Goal: Subscribe to service/newsletter

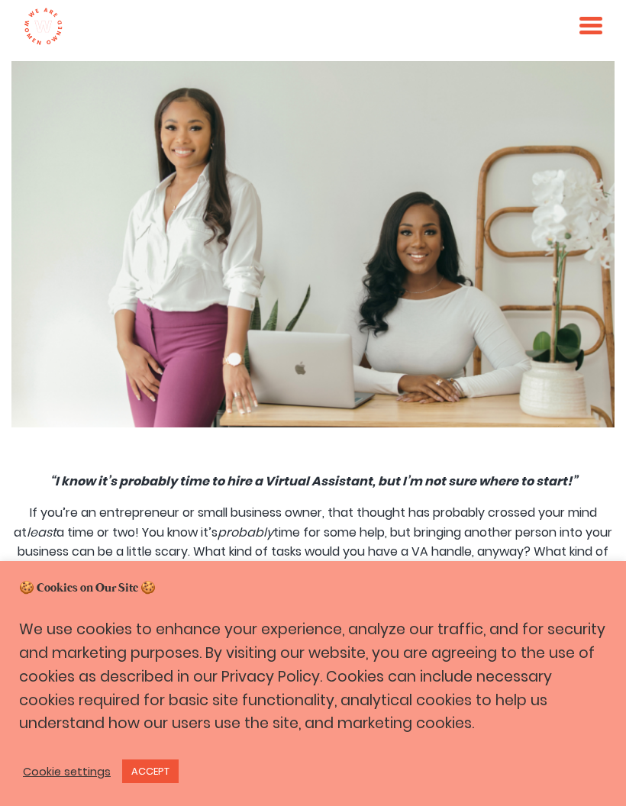
scroll to position [306, 0]
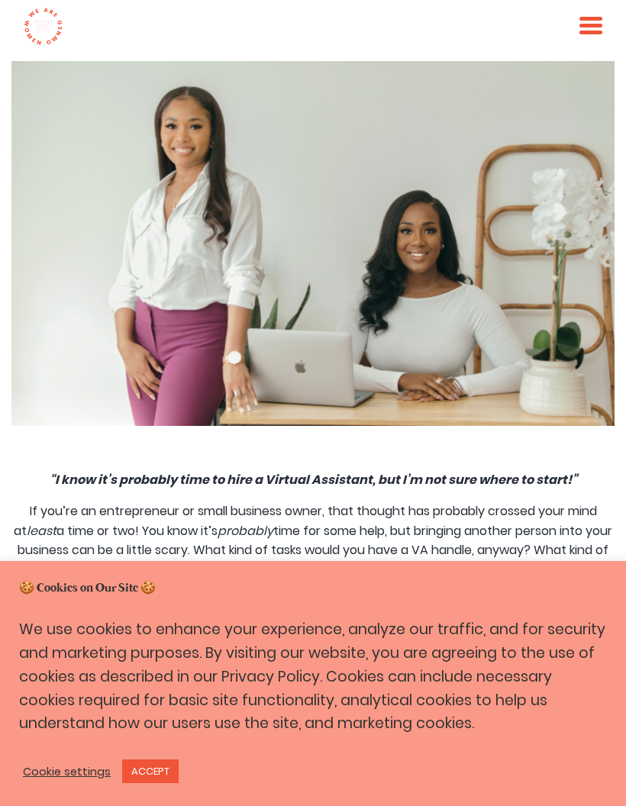
click at [165, 783] on link "ACCEPT" at bounding box center [150, 771] width 56 height 24
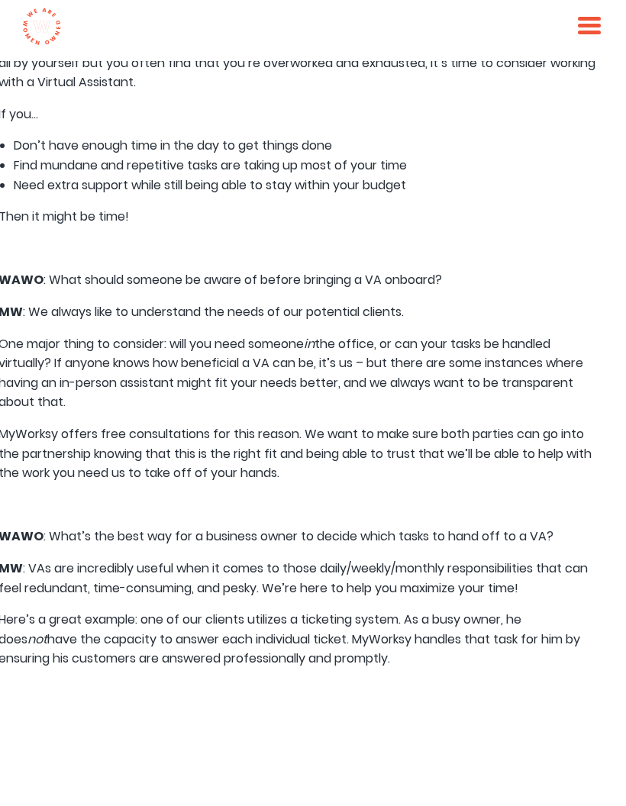
scroll to position [3394, 11]
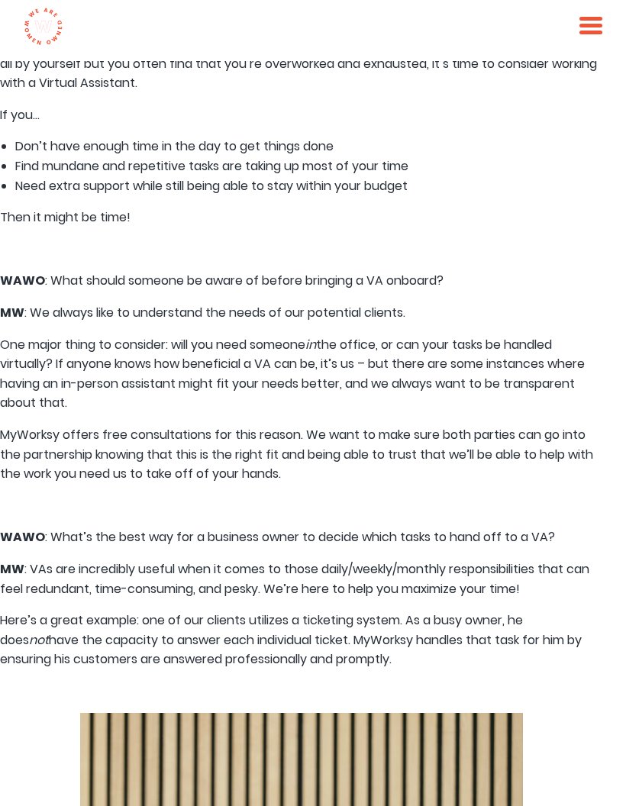
click at [584, 37] on div at bounding box center [590, 27] width 23 height 21
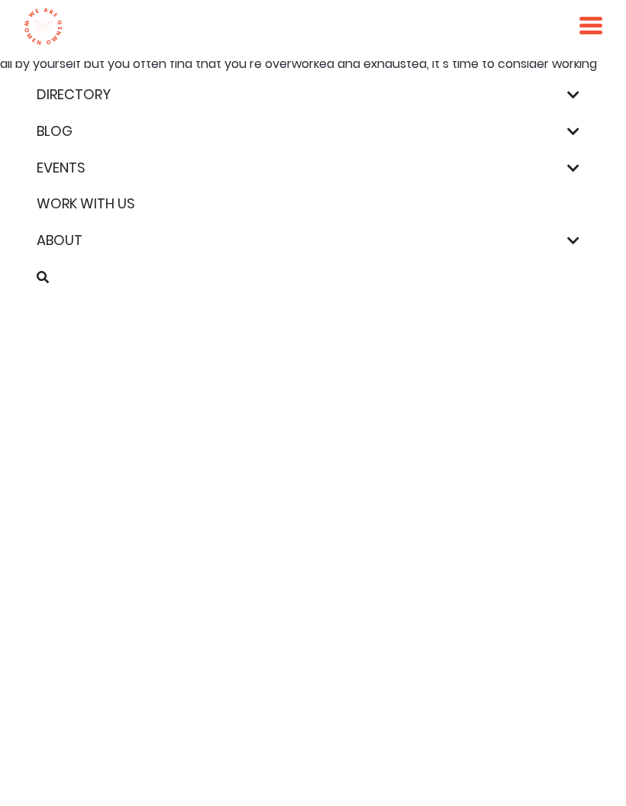
click at [99, 208] on link "Work With Us" at bounding box center [312, 204] width 563 height 22
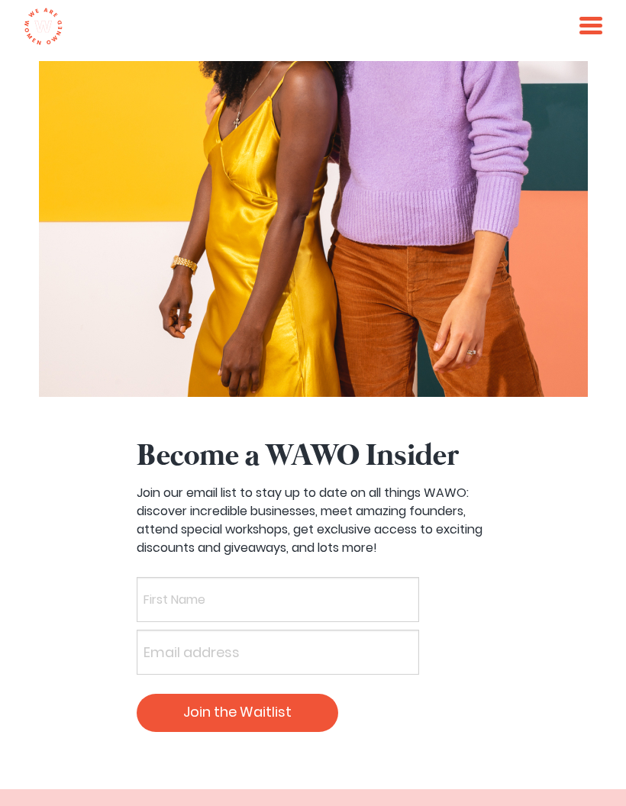
scroll to position [5906, 0]
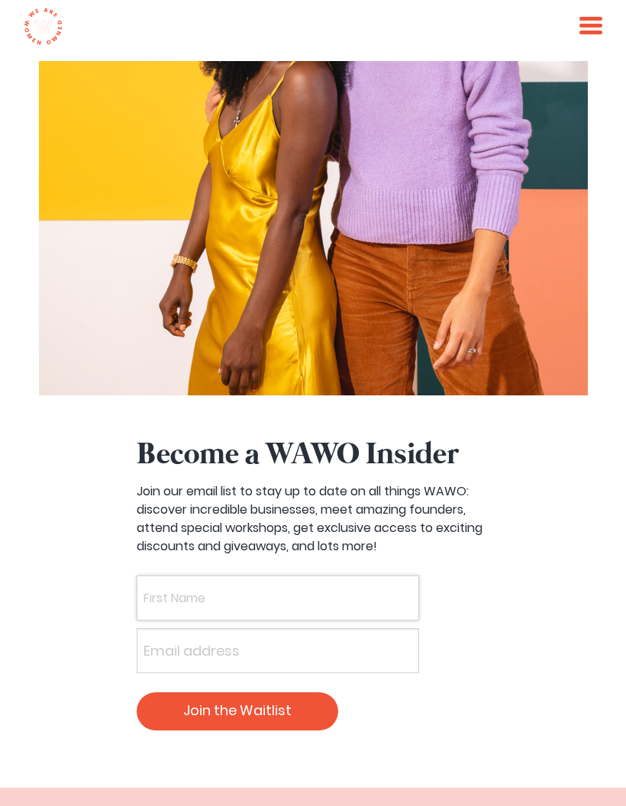
click at [211, 575] on input "text" at bounding box center [278, 597] width 282 height 45
type input "[PERSON_NAME]"
click at [217, 628] on input "email" at bounding box center [278, 650] width 282 height 45
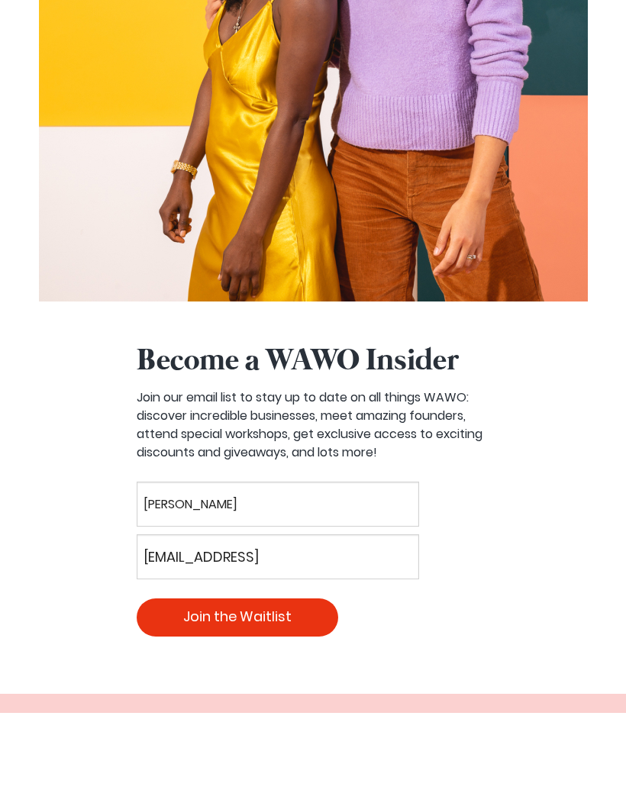
click at [321, 692] on input "Join the Waitlist" at bounding box center [237, 711] width 201 height 38
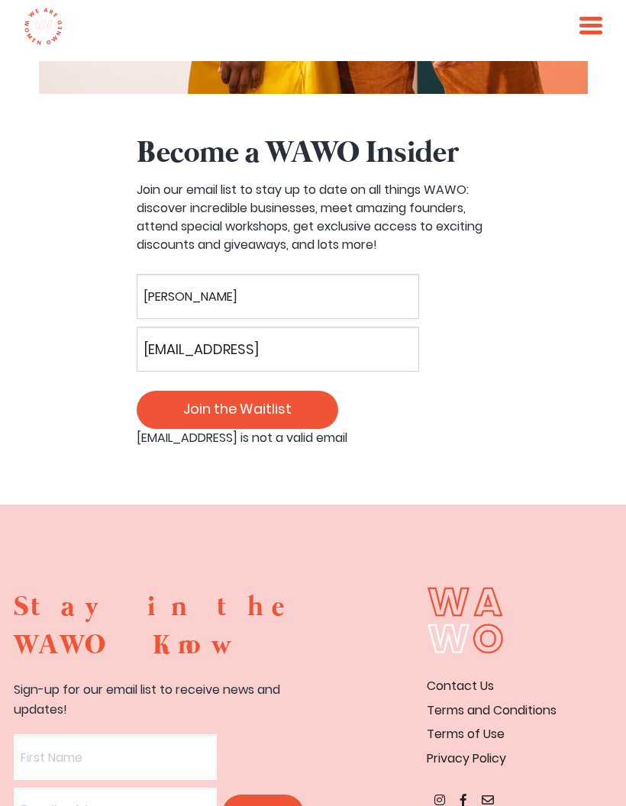
scroll to position [6207, 0]
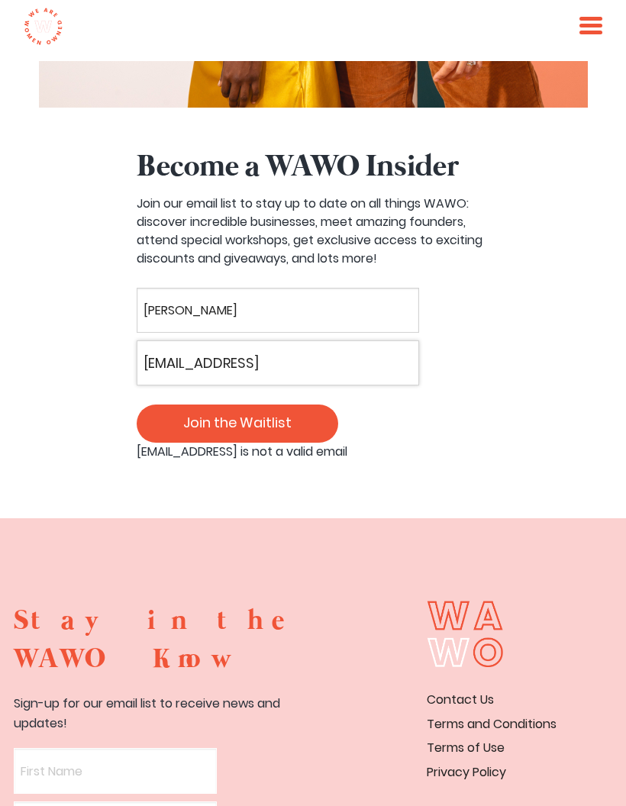
click at [408, 340] on input "[EMAIL_ADDRESS]" at bounding box center [278, 362] width 282 height 45
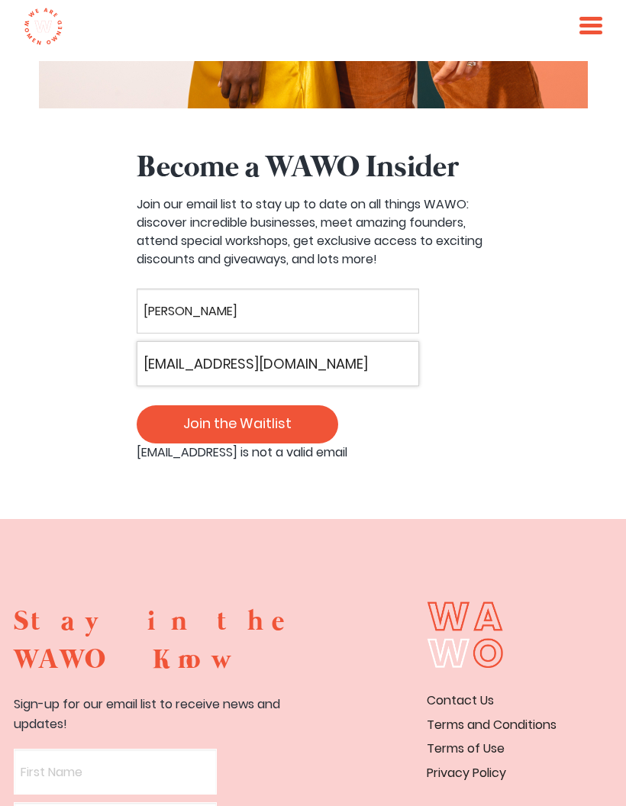
type input "[EMAIL_ADDRESS][DOMAIN_NAME]"
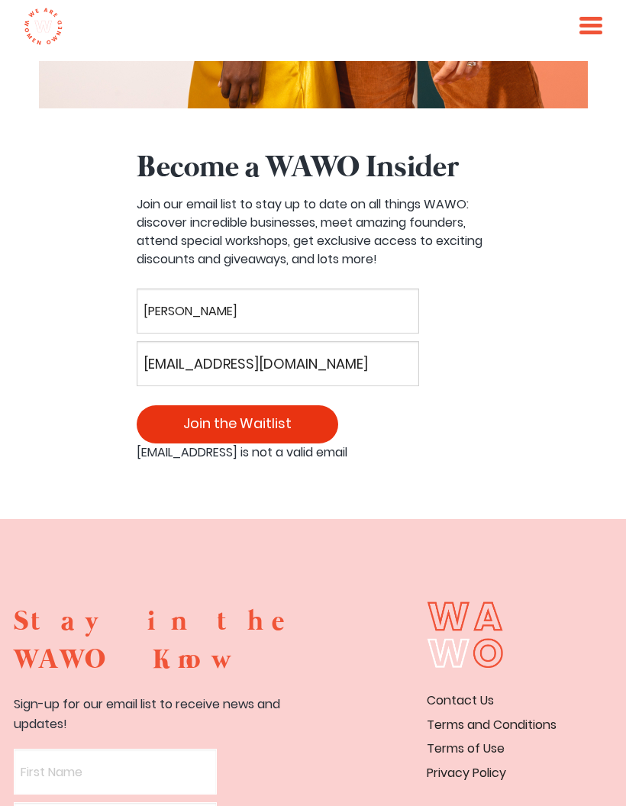
click at [309, 405] on input "Join the Waitlist" at bounding box center [237, 424] width 201 height 38
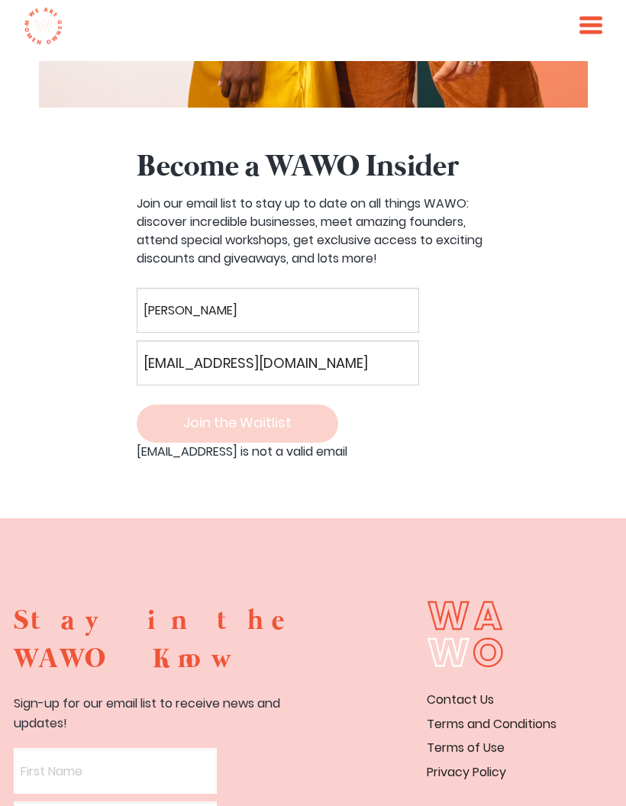
scroll to position [6194, 0]
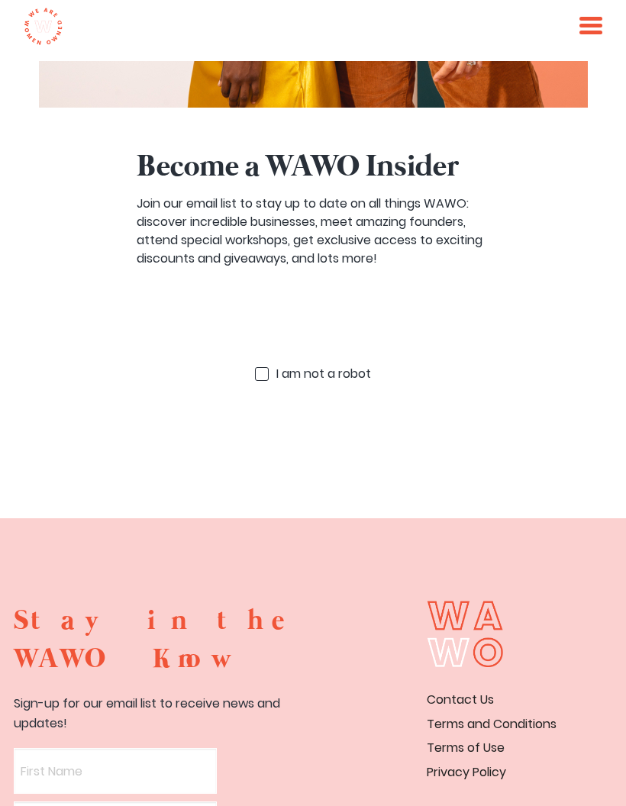
click at [276, 365] on span "I" at bounding box center [277, 374] width 2 height 18
click at [269, 367] on input "1 I 5 z a e m v m n f o z t h t a p b r v o k b x o u t i" at bounding box center [262, 374] width 14 height 14
checkbox input "true"
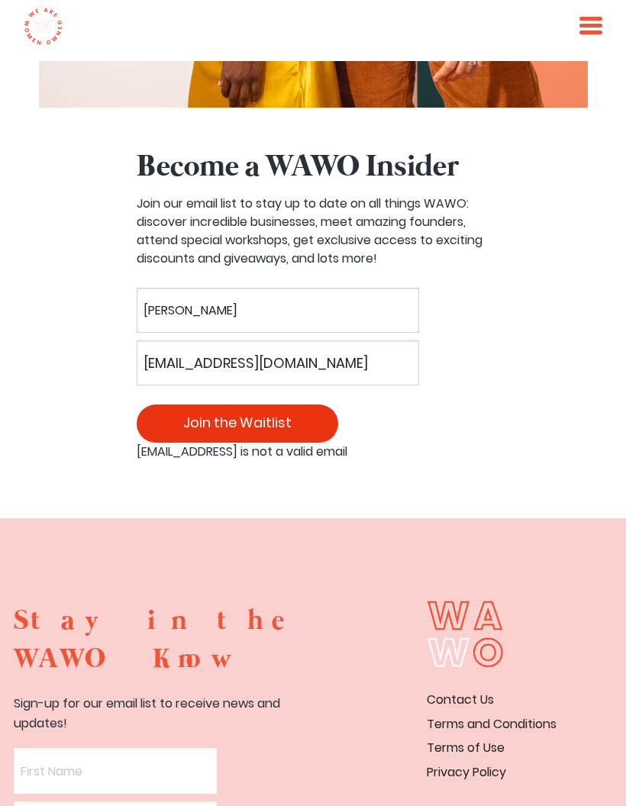
click at [299, 404] on input "Join the Waitlist" at bounding box center [237, 423] width 201 height 38
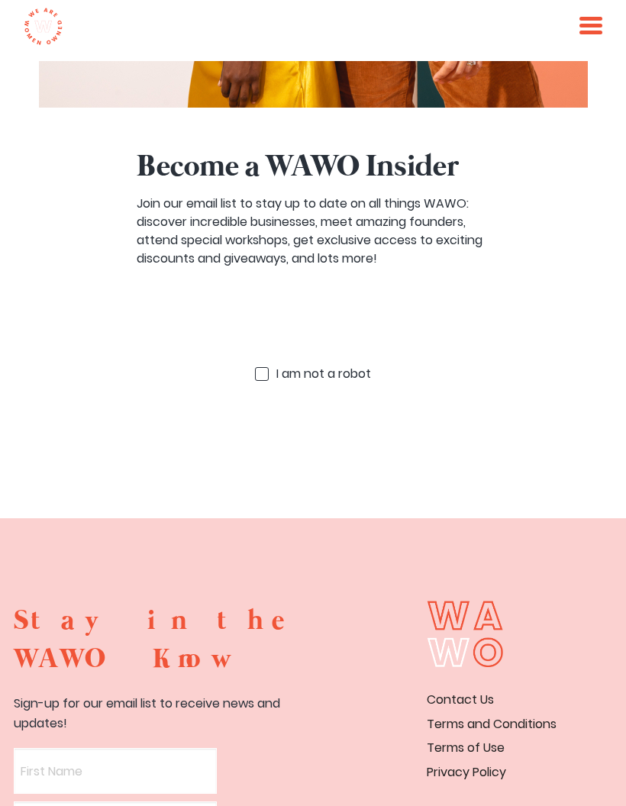
click at [276, 363] on label "x I 1 f a q m v q n v o 1 t 8 r a m l r 8 o f b 4 o 9 t q" at bounding box center [323, 374] width 95 height 22
click at [264, 367] on input "x I 1 f a q m v q n v o 1 t 8 r a m l r 8 o f b 4 o 9 t q" at bounding box center [262, 374] width 14 height 14
checkbox input "true"
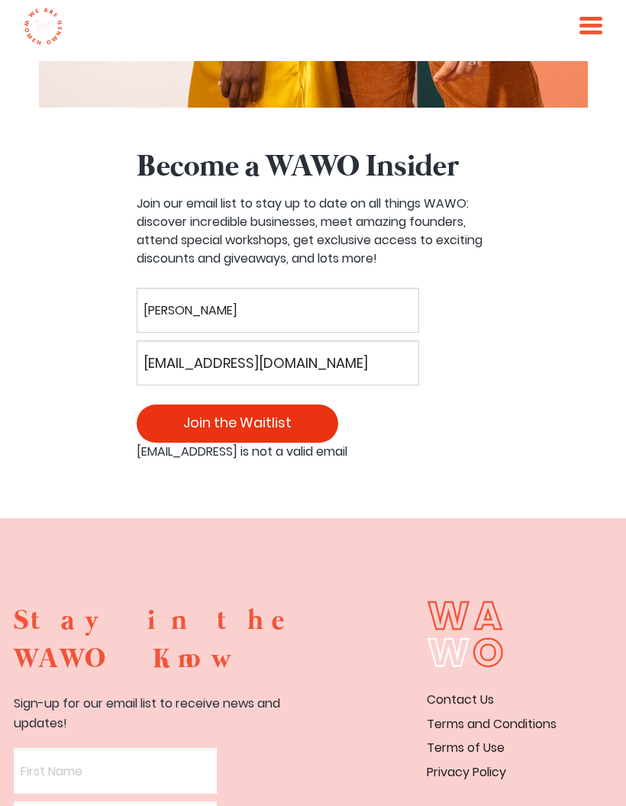
click at [283, 404] on input "Join the Waitlist" at bounding box center [237, 423] width 201 height 38
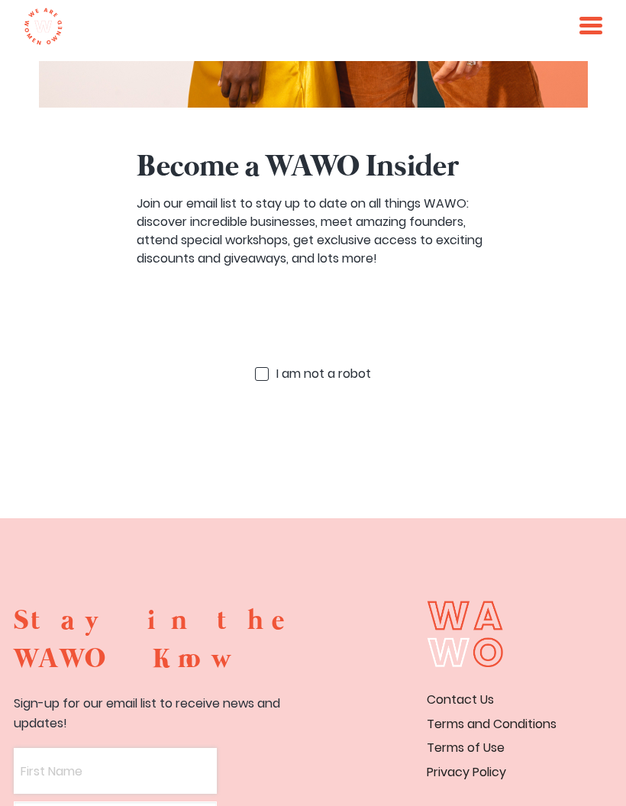
click at [125, 748] on input "text" at bounding box center [115, 770] width 203 height 45
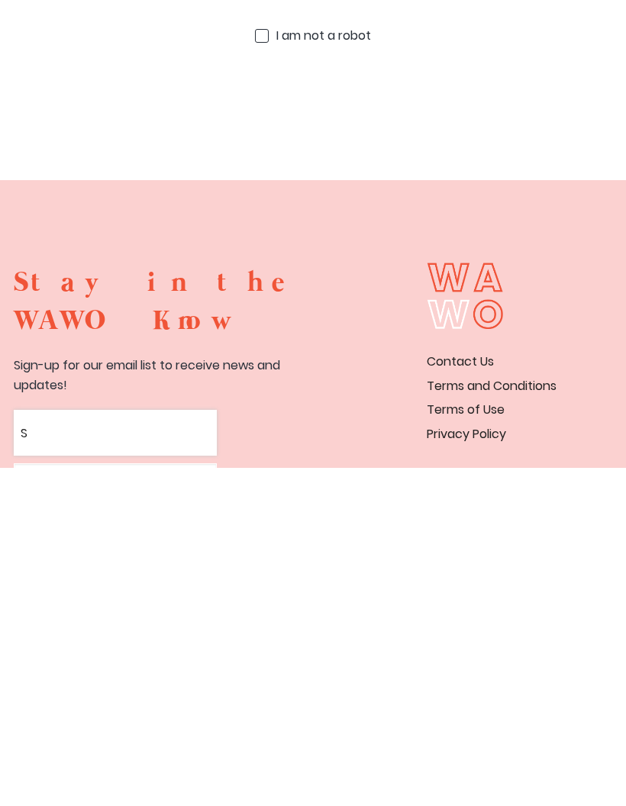
scroll to position [6290, 0]
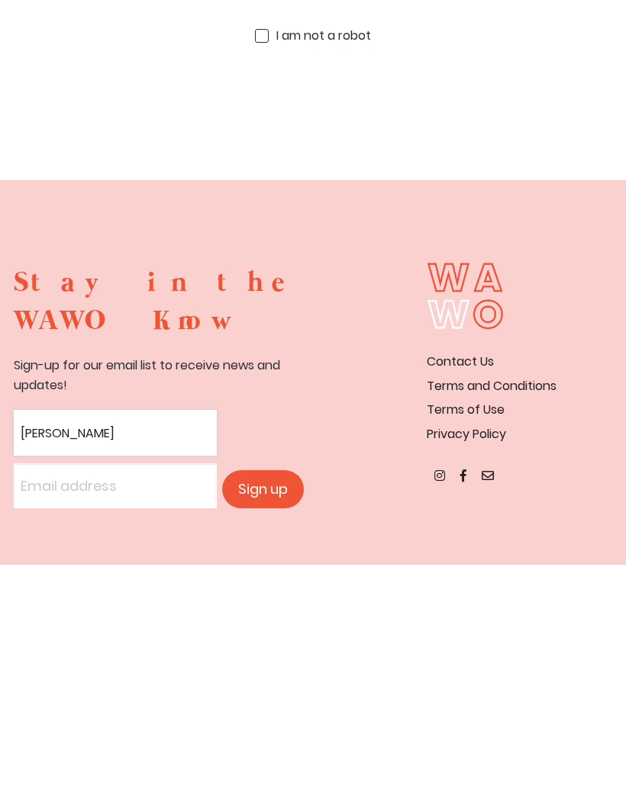
type input "[PERSON_NAME]"
click at [116, 704] on input "email" at bounding box center [115, 726] width 203 height 45
type input "[EMAIL_ADDRESS][DOMAIN_NAME]"
click at [272, 711] on input "Sign up" at bounding box center [262, 730] width 81 height 38
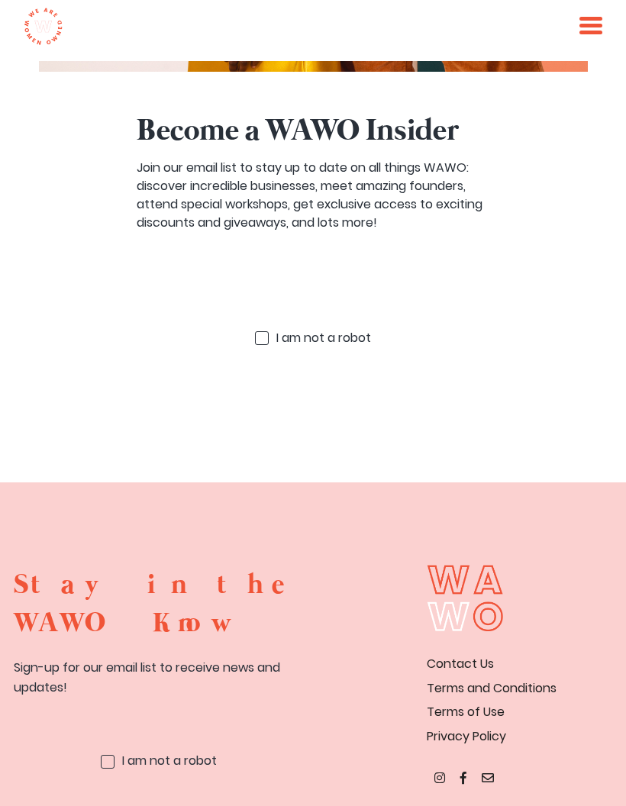
click at [122, 750] on label "9 I 1 6 a 9 m h r n u o x t c m a j u r 0 o 5 b 1 o g t 8" at bounding box center [169, 761] width 95 height 22
click at [104, 755] on input "9 I 1 6 a 9 m h r n u o x t c m a j u r 0 o 5 b 1 o g t 8" at bounding box center [108, 762] width 14 height 14
checkbox input "true"
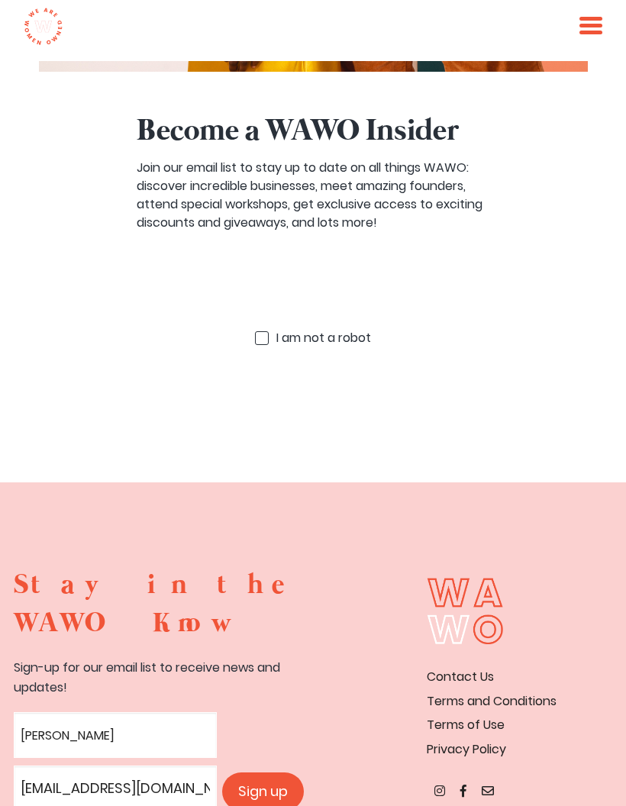
click at [494, 716] on link "Terms of Use" at bounding box center [465, 725] width 78 height 18
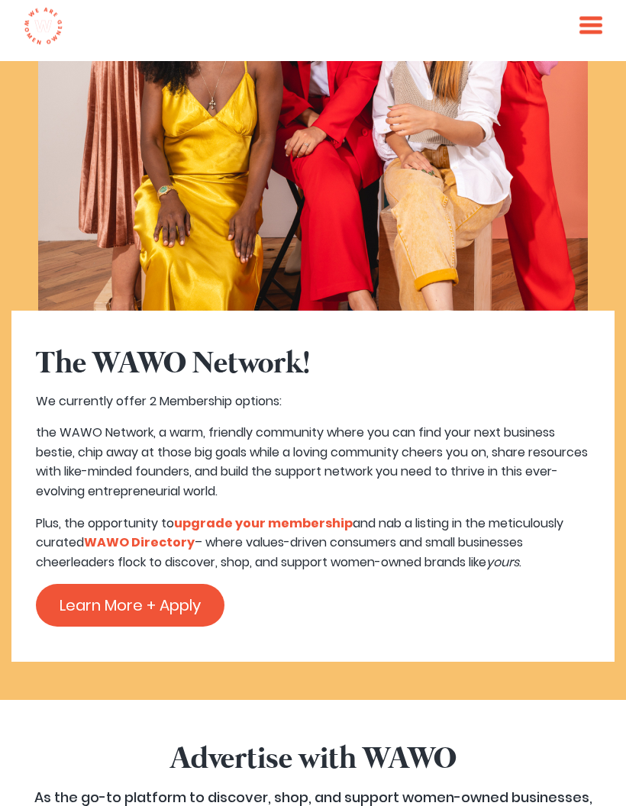
click at [599, 25] on span at bounding box center [590, 26] width 23 height 4
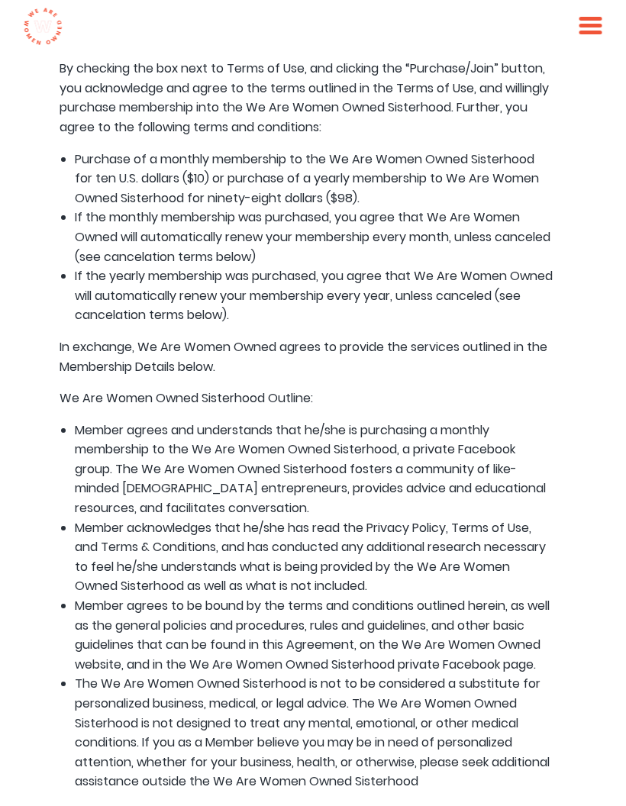
scroll to position [0, 5]
